Goal: Check status: Check status

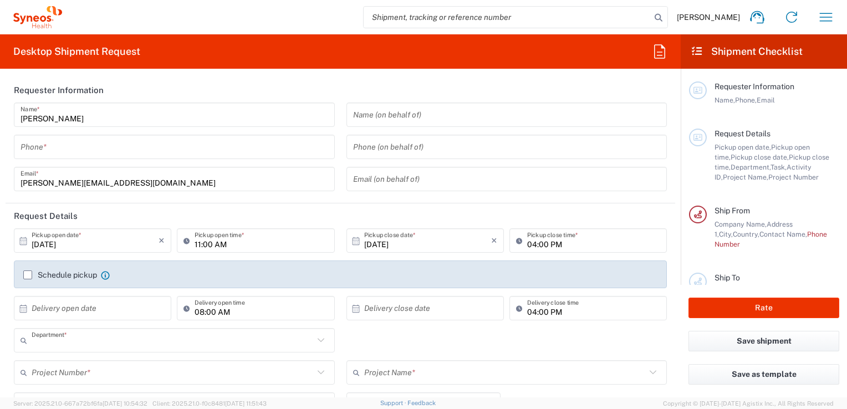
type input "3212"
type input "[GEOGRAPHIC_DATA]"
type input "Syneos Health France SARL"
click at [835, 14] on button "button" at bounding box center [825, 17] width 27 height 27
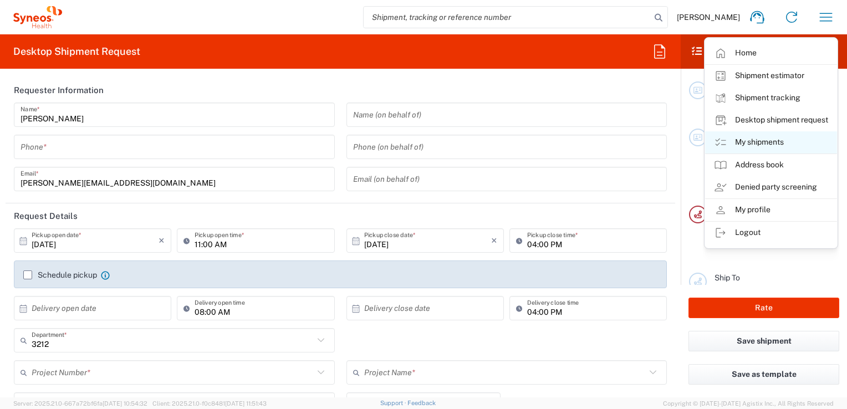
click at [747, 143] on link "My shipments" at bounding box center [771, 142] width 132 height 22
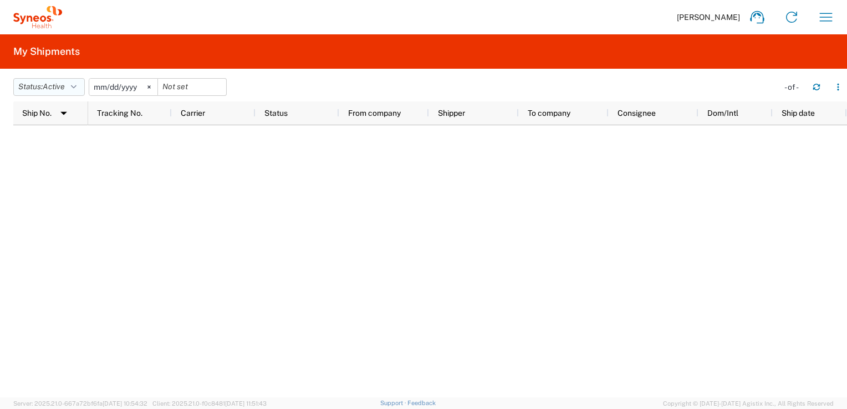
click at [76, 86] on icon "button" at bounding box center [74, 87] width 6 height 8
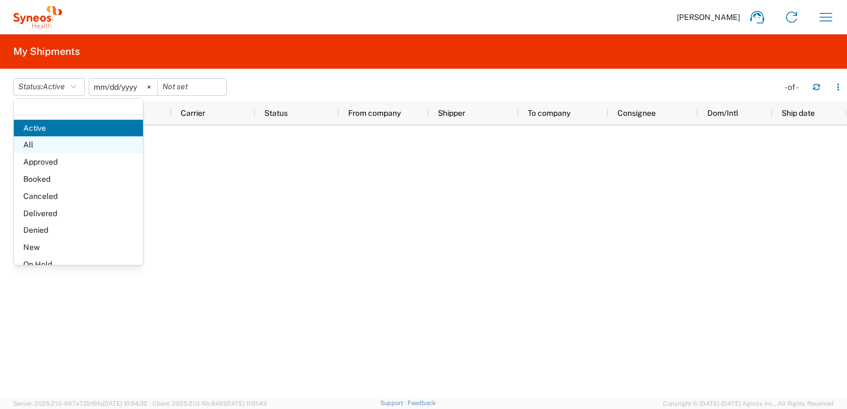
click at [40, 143] on span "All" at bounding box center [78, 144] width 129 height 17
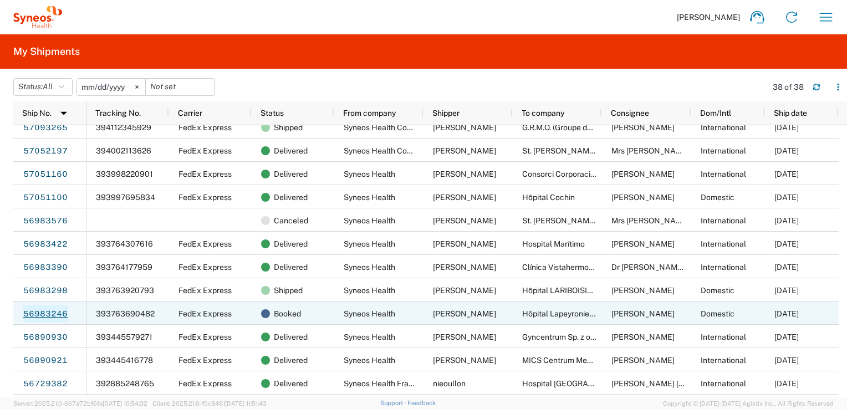
click at [52, 313] on link "56983246" at bounding box center [45, 314] width 45 height 18
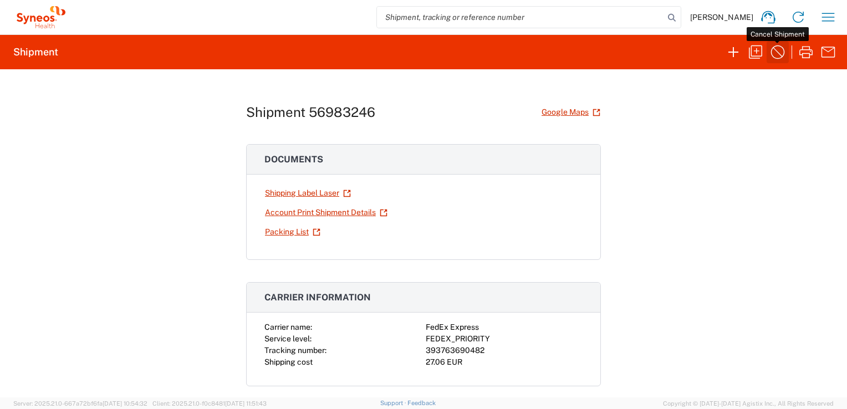
click at [775, 52] on icon "button" at bounding box center [778, 52] width 18 height 18
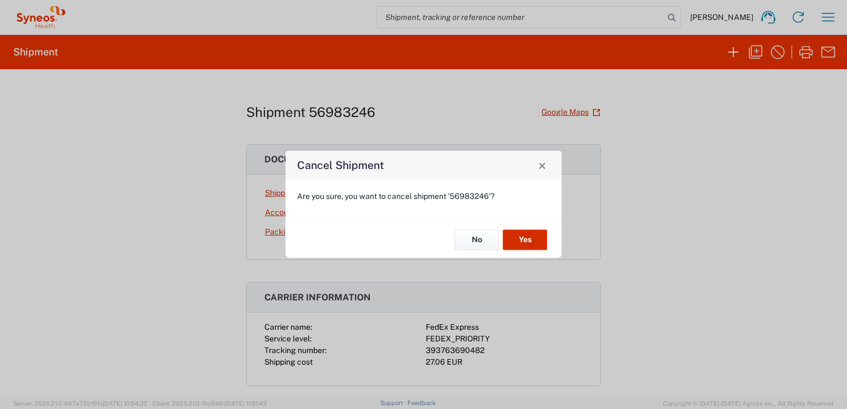
click at [525, 237] on button "Yes" at bounding box center [525, 239] width 44 height 21
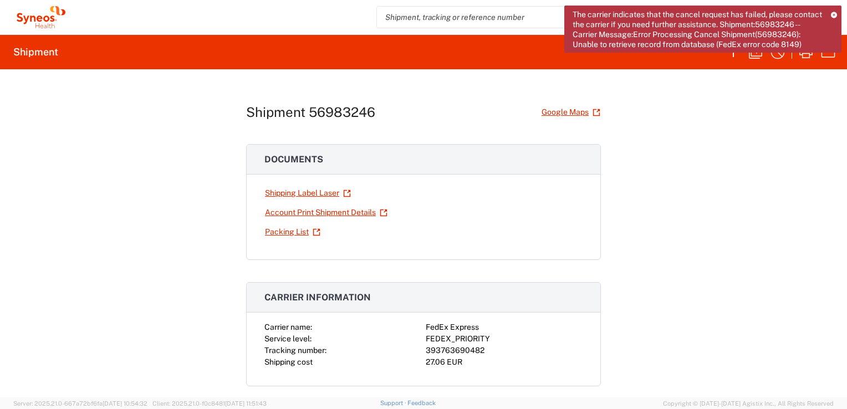
click at [836, 12] on icon at bounding box center [834, 15] width 6 height 6
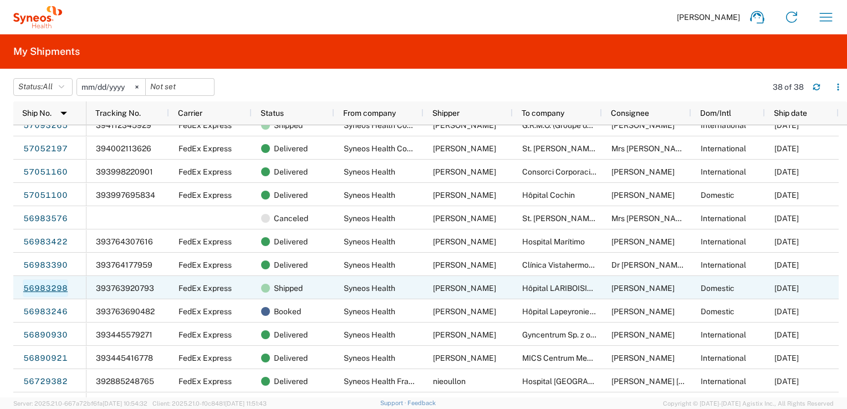
click at [43, 289] on link "56983298" at bounding box center [45, 288] width 45 height 18
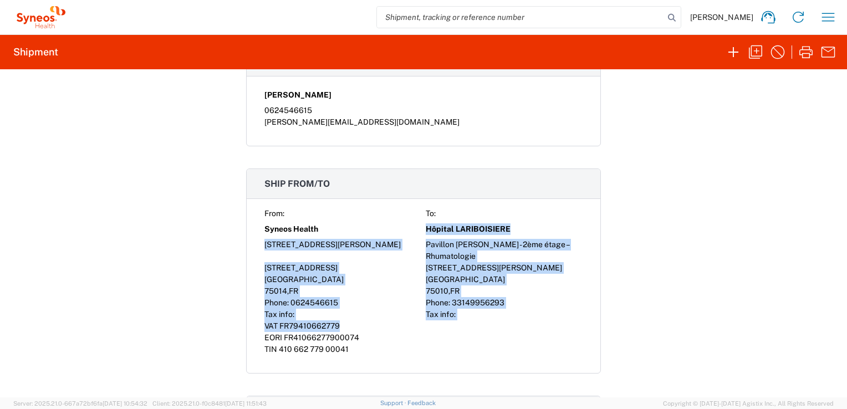
drag, startPoint x: 421, startPoint y: 226, endPoint x: 505, endPoint y: 327, distance: 131.4
click at [505, 327] on div "From: To: Syneos Health Hôpital LARIBOISIERE [STREET_ADDRESS][GEOGRAPHIC_DATA][…" at bounding box center [423, 281] width 318 height 147
drag, startPoint x: 505, startPoint y: 327, endPoint x: 479, endPoint y: 265, distance: 66.8
click at [479, 265] on div "[STREET_ADDRESS][PERSON_NAME]" at bounding box center [504, 268] width 157 height 12
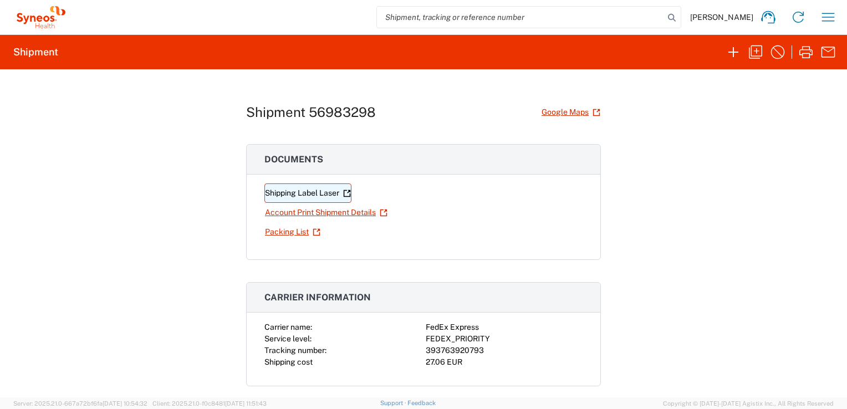
click at [300, 194] on link "Shipping Label Laser" at bounding box center [307, 192] width 87 height 19
drag, startPoint x: 305, startPoint y: 111, endPoint x: 380, endPoint y: 112, distance: 74.8
click at [380, 112] on div "Shipment 56983298 Google Maps" at bounding box center [423, 112] width 355 height 19
copy h1 "56983298"
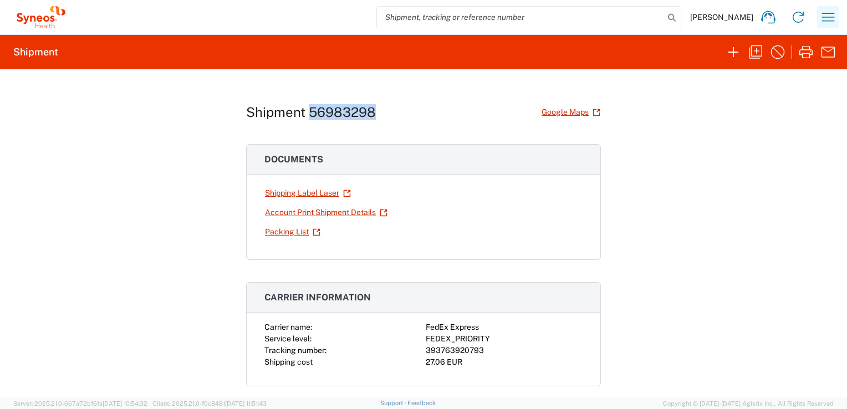
click at [831, 22] on icon "button" at bounding box center [828, 17] width 18 height 18
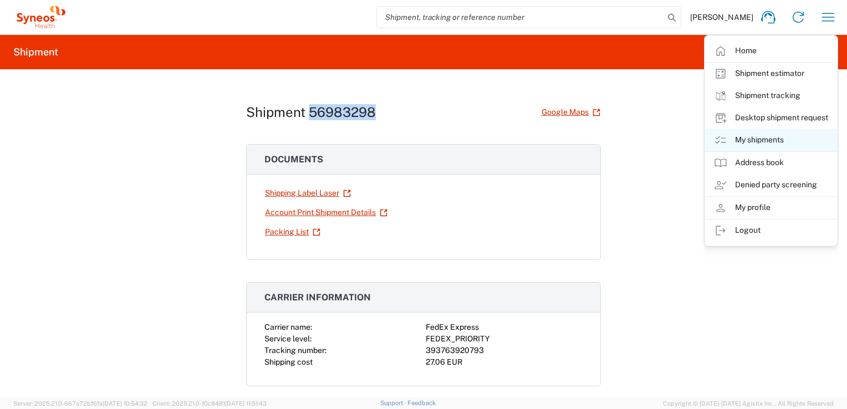
click at [760, 141] on link "My shipments" at bounding box center [771, 140] width 132 height 22
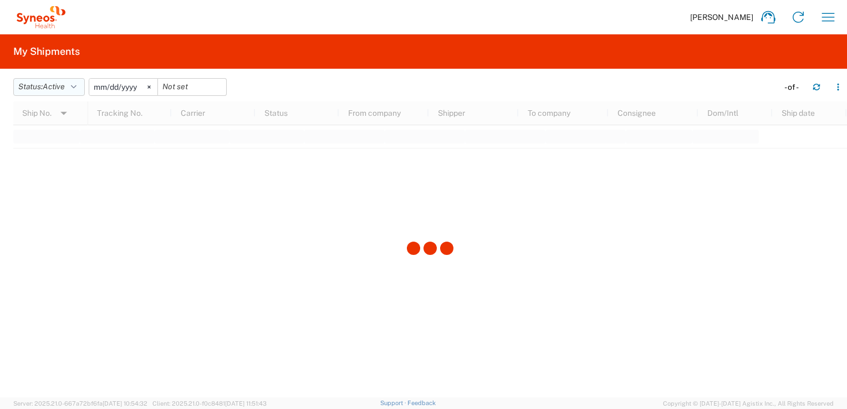
click at [62, 86] on span "Active" at bounding box center [54, 86] width 22 height 9
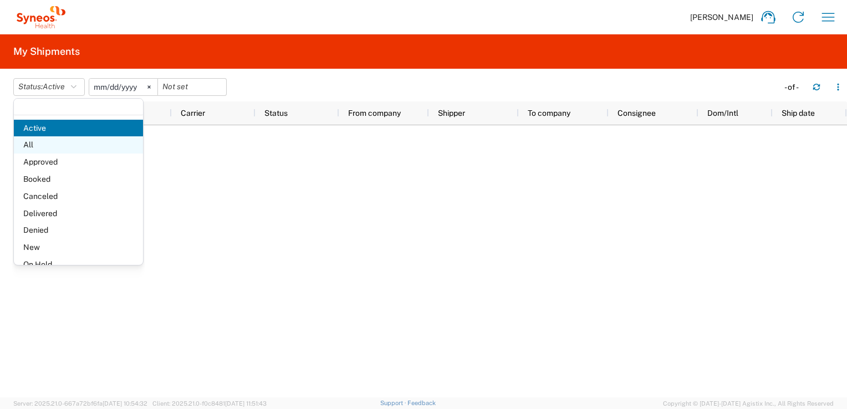
click at [30, 148] on span "All" at bounding box center [78, 144] width 129 height 17
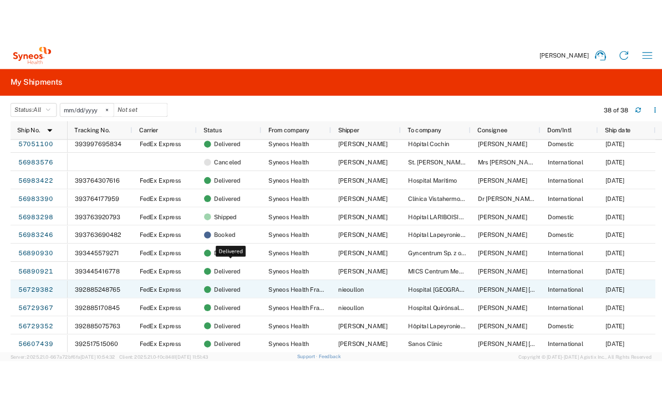
scroll to position [610, 0]
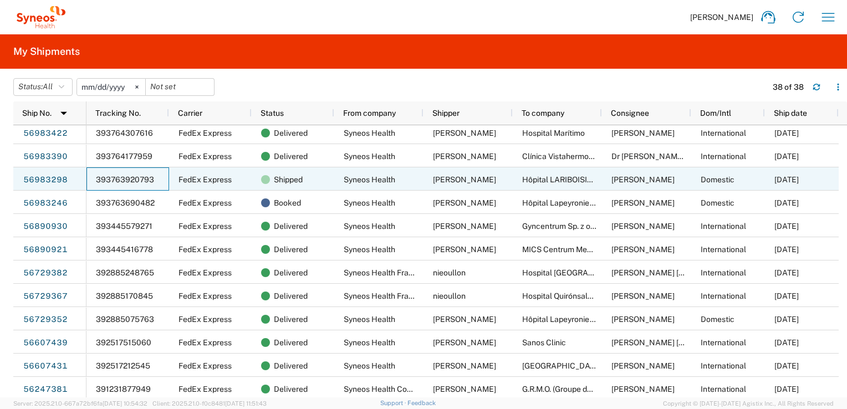
drag, startPoint x: 155, startPoint y: 178, endPoint x: 102, endPoint y: 180, distance: 53.2
click at [98, 180] on div "393763920793" at bounding box center [127, 178] width 83 height 23
click at [102, 180] on span "393763920793" at bounding box center [125, 179] width 58 height 9
drag, startPoint x: 95, startPoint y: 180, endPoint x: 154, endPoint y: 182, distance: 58.8
click at [154, 182] on div "393763920793" at bounding box center [127, 178] width 83 height 23
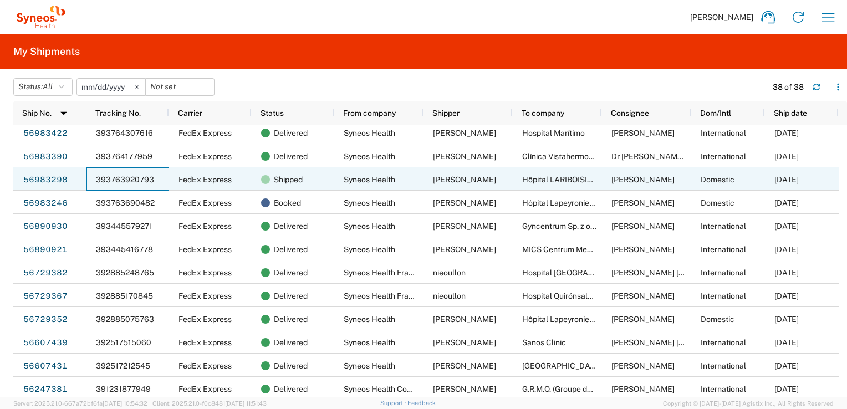
drag, startPoint x: 136, startPoint y: 177, endPoint x: 100, endPoint y: 176, distance: 36.6
click at [100, 176] on span "393763920793" at bounding box center [125, 179] width 58 height 9
drag, startPoint x: 95, startPoint y: 176, endPoint x: 117, endPoint y: 180, distance: 23.0
click at [117, 180] on div "393763920793" at bounding box center [127, 178] width 83 height 23
click at [117, 180] on span "393763920793" at bounding box center [125, 179] width 58 height 9
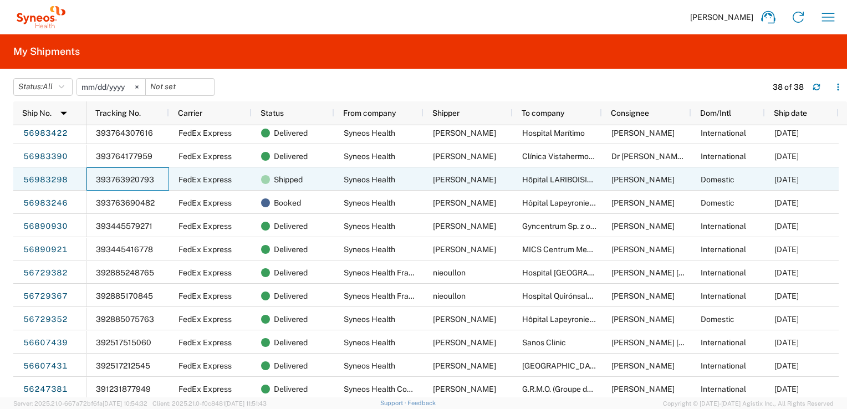
click at [117, 180] on span "393763920793" at bounding box center [125, 179] width 58 height 9
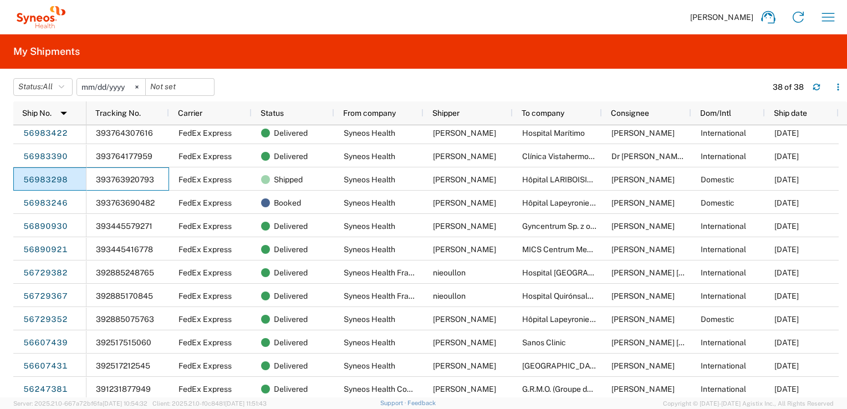
drag, startPoint x: 160, startPoint y: 181, endPoint x: 242, endPoint y: 134, distance: 94.6
click at [82, 178] on div "57093273 57093272 57093271 57093270 57093267 57093265 57052197 57051160 5705110…" at bounding box center [425, 261] width 825 height 272
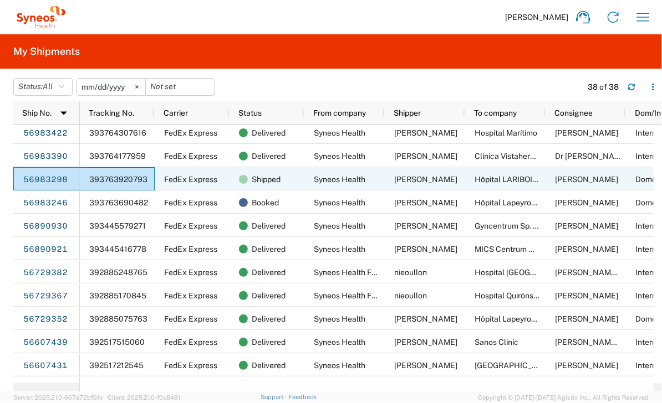
click at [93, 180] on span "393763920793" at bounding box center [118, 179] width 58 height 9
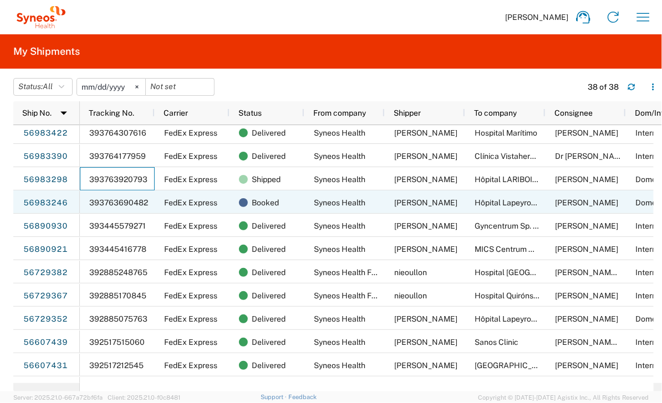
scroll to position [626, 0]
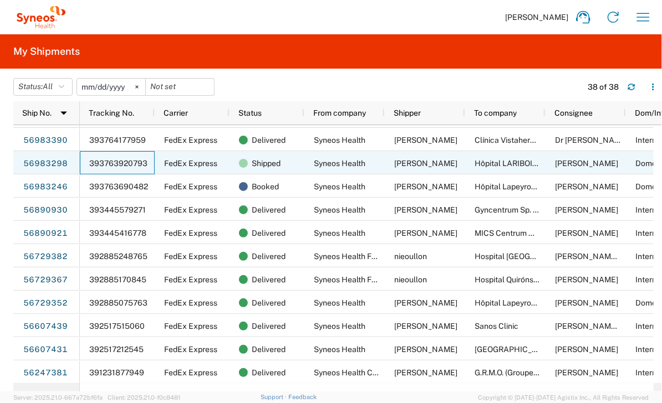
click at [109, 165] on span "393763920793" at bounding box center [118, 163] width 58 height 9
click at [66, 160] on div "56983298" at bounding box center [46, 162] width 66 height 23
click at [38, 170] on link "56983298" at bounding box center [45, 164] width 45 height 18
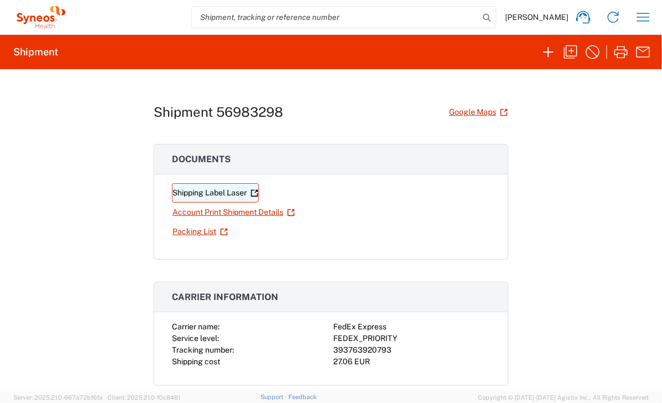
click at [234, 188] on link "Shipping Label Laser" at bounding box center [215, 192] width 87 height 19
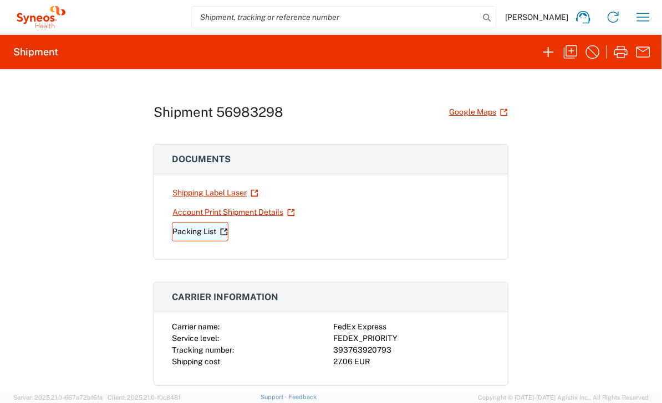
click at [190, 230] on link "Packing List" at bounding box center [200, 231] width 57 height 19
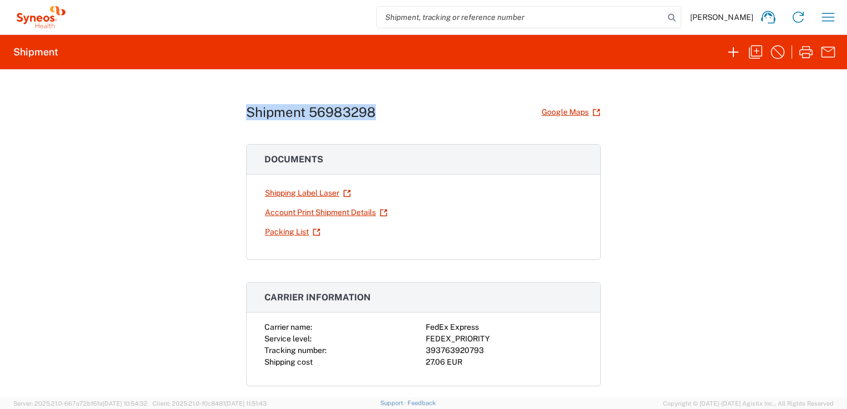
drag, startPoint x: 372, startPoint y: 111, endPoint x: 240, endPoint y: 105, distance: 132.6
click at [240, 105] on div "Shipment 56983298 Google Maps Documents Shipping Label Laser Account Print Ship…" at bounding box center [423, 233] width 847 height 328
copy h1 "Shipment 56983298"
